Goal: Transaction & Acquisition: Purchase product/service

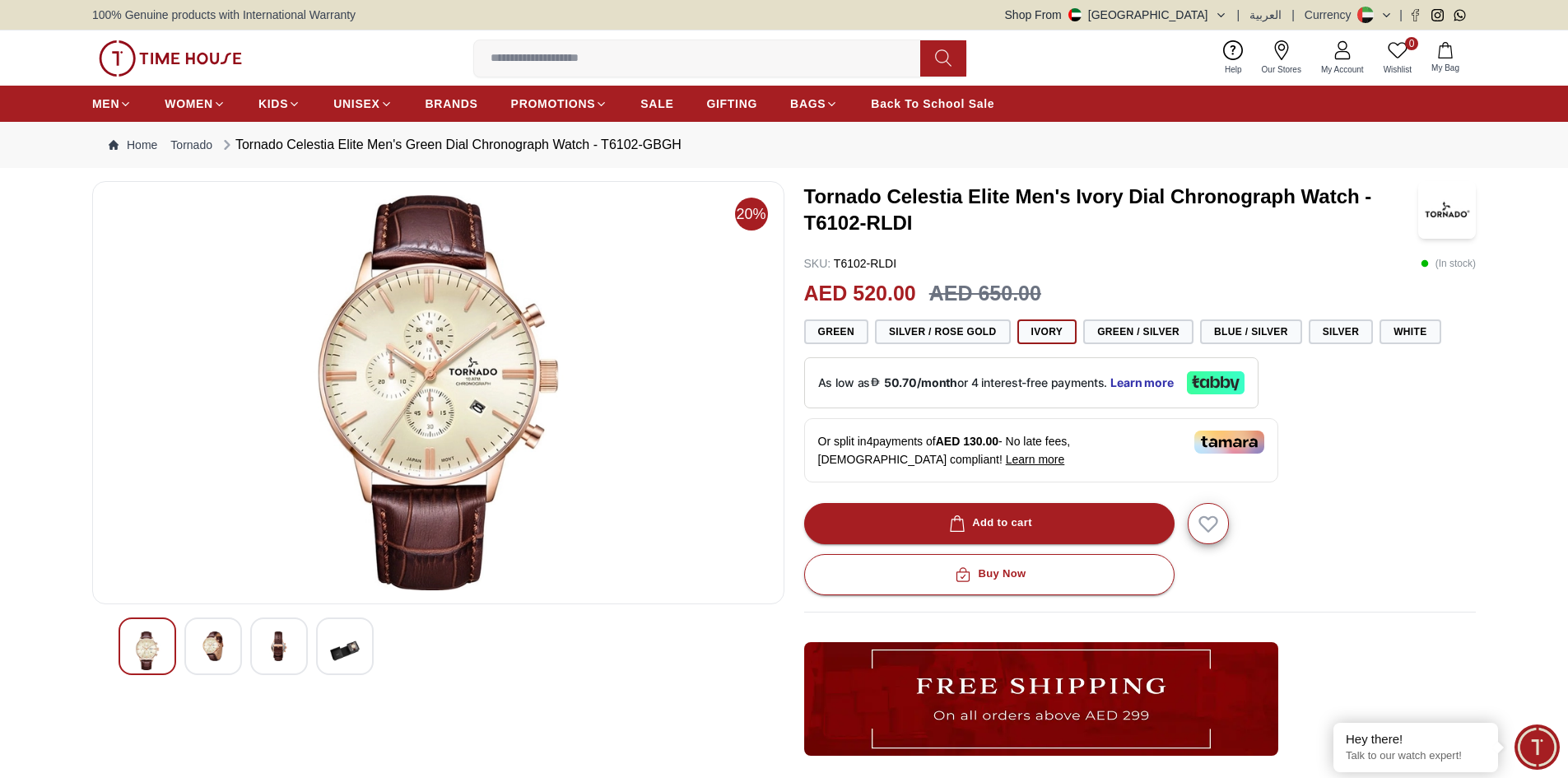
click at [205, 647] on img at bounding box center [212, 645] width 29 height 29
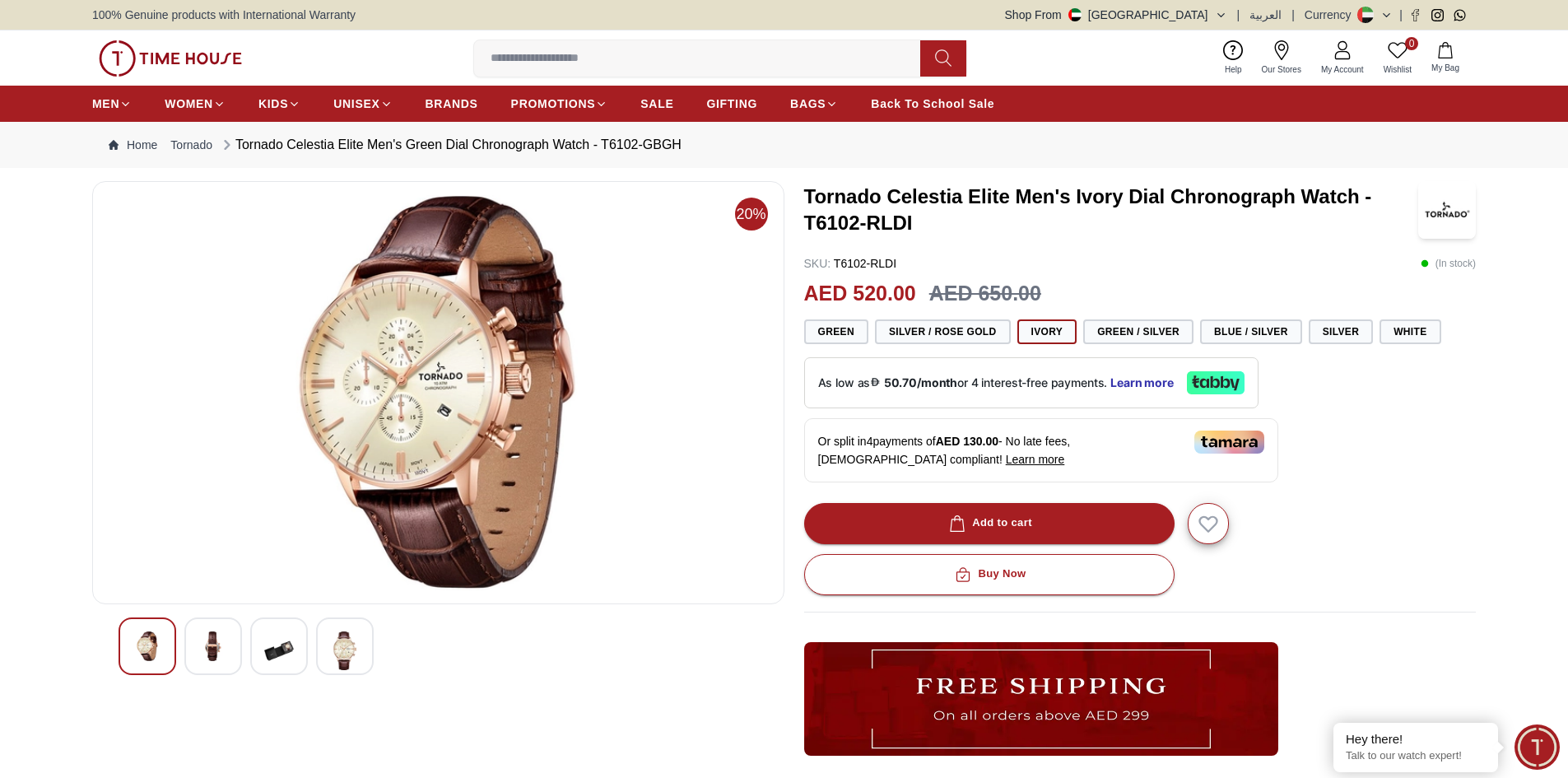
click at [138, 651] on img at bounding box center [147, 645] width 29 height 29
click at [344, 653] on img at bounding box center [344, 651] width 29 height 39
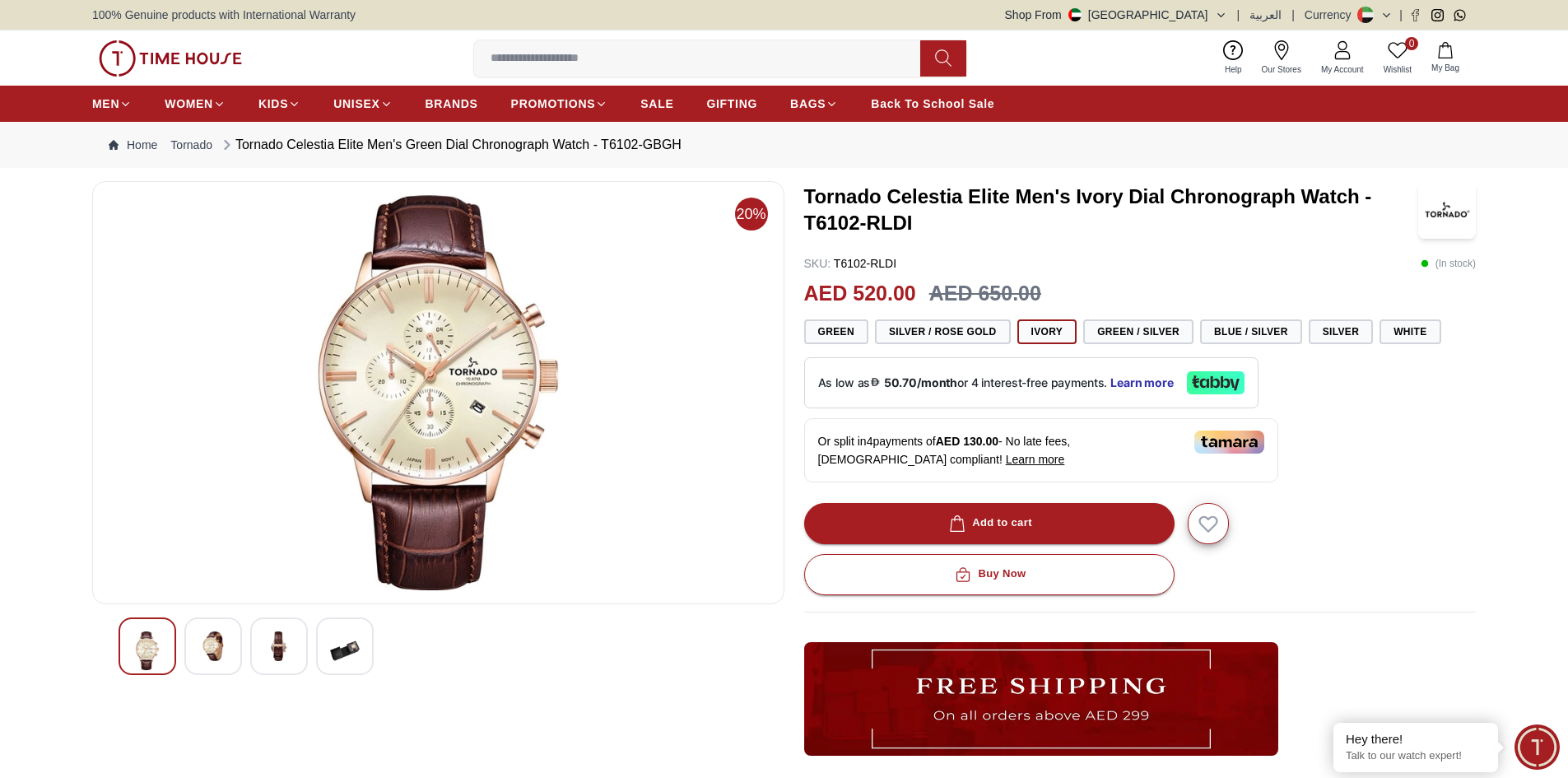
click at [226, 657] on img at bounding box center [212, 645] width 29 height 29
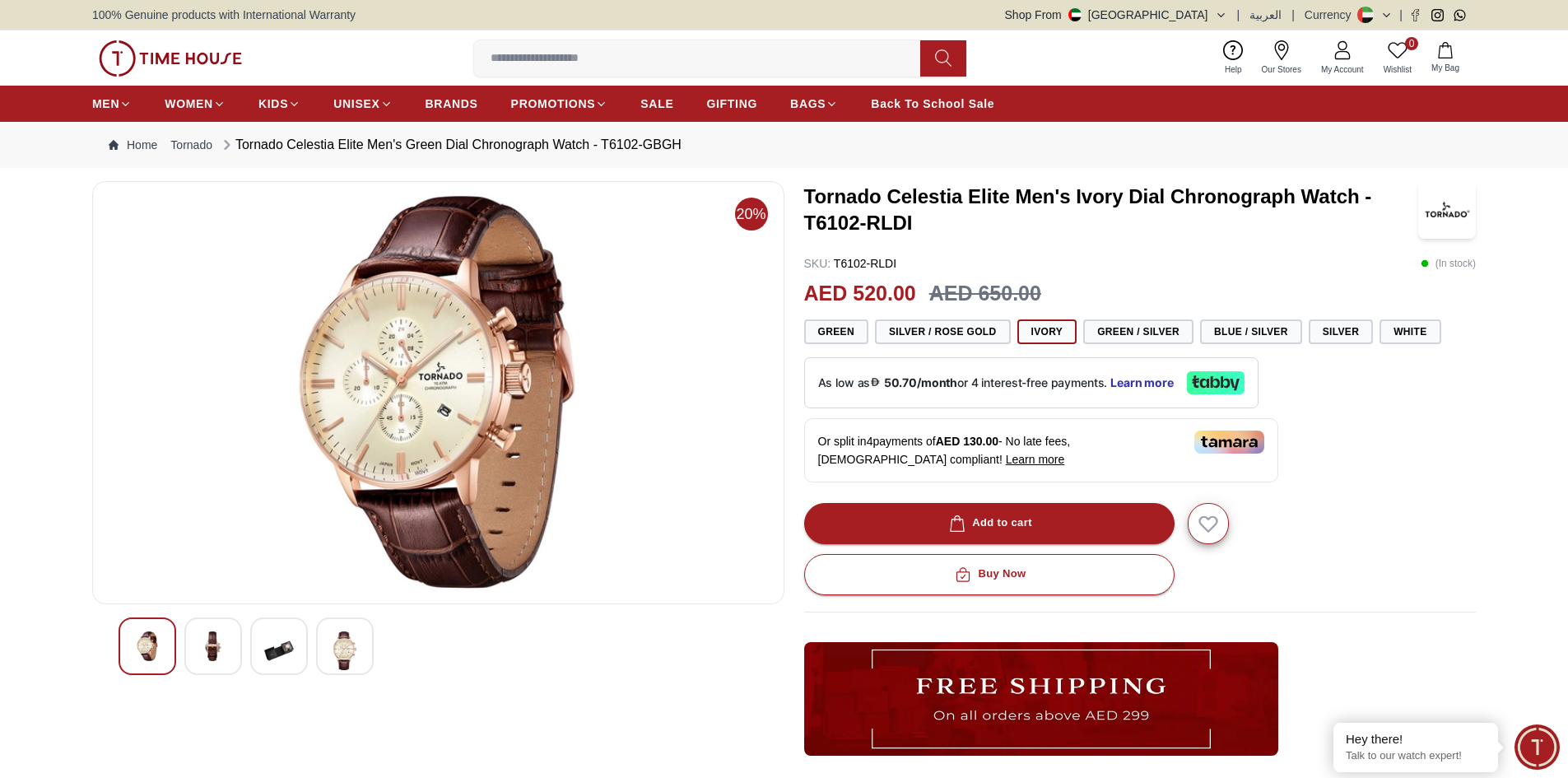
click at [149, 646] on img at bounding box center [147, 645] width 29 height 29
click at [348, 646] on img at bounding box center [344, 651] width 29 height 39
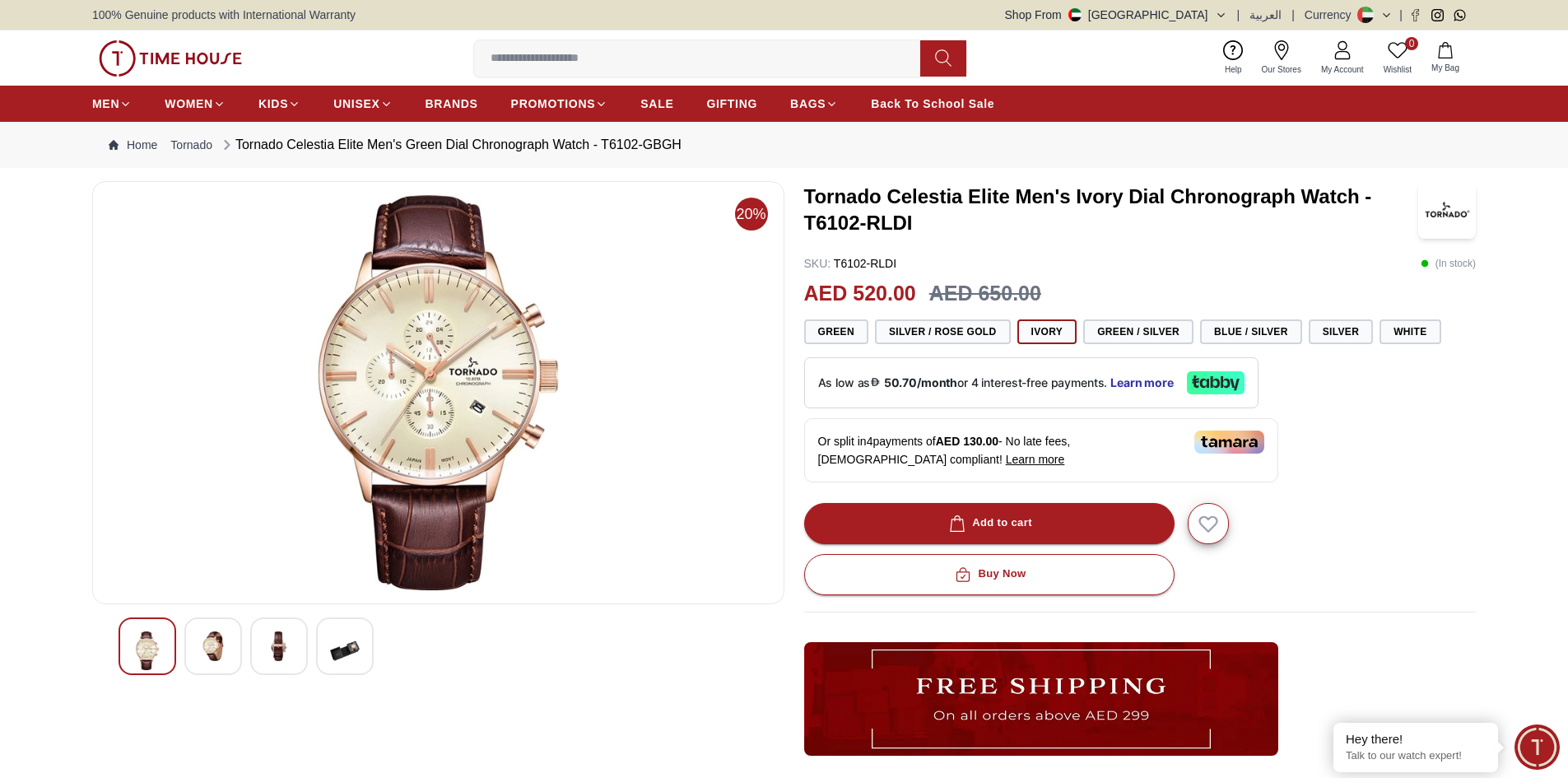
click at [454, 324] on img at bounding box center [438, 392] width 664 height 395
click at [248, 652] on div at bounding box center [438, 645] width 640 height 58
click at [282, 641] on img at bounding box center [279, 645] width 29 height 29
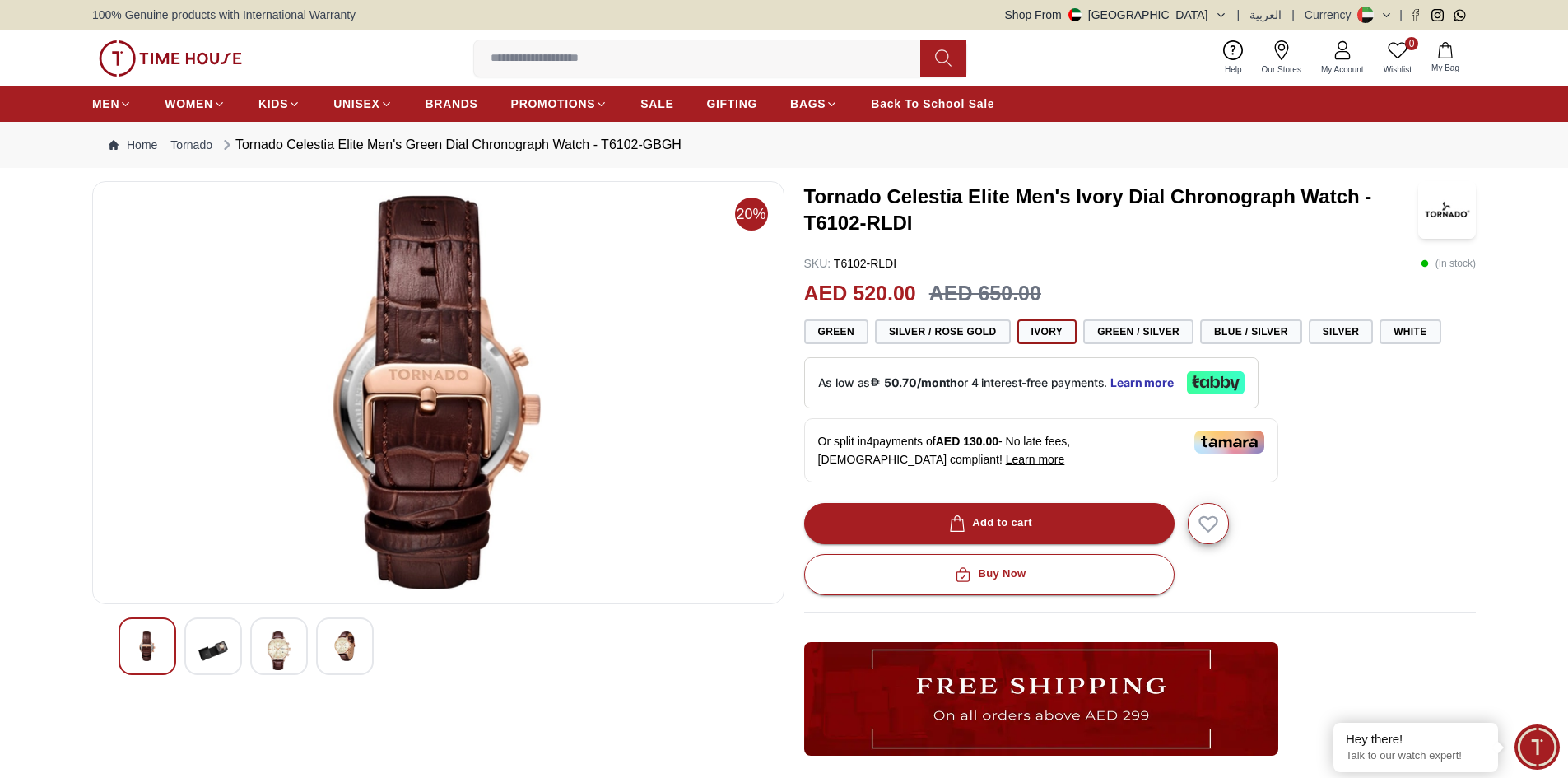
click at [165, 644] on div at bounding box center [147, 645] width 58 height 58
click at [267, 643] on img at bounding box center [279, 651] width 29 height 39
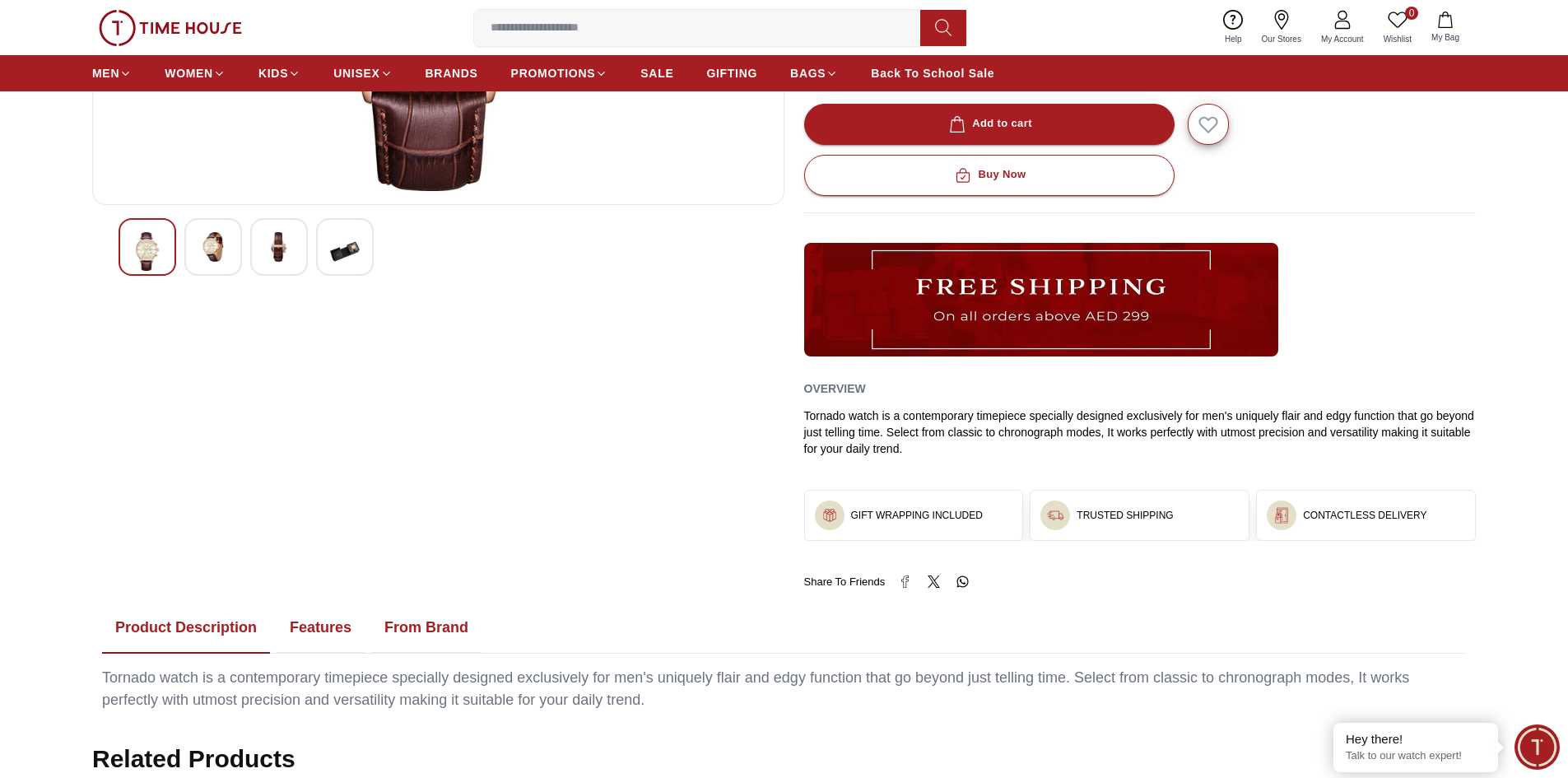
scroll to position [412, 0]
